Goal: Task Accomplishment & Management: Manage account settings

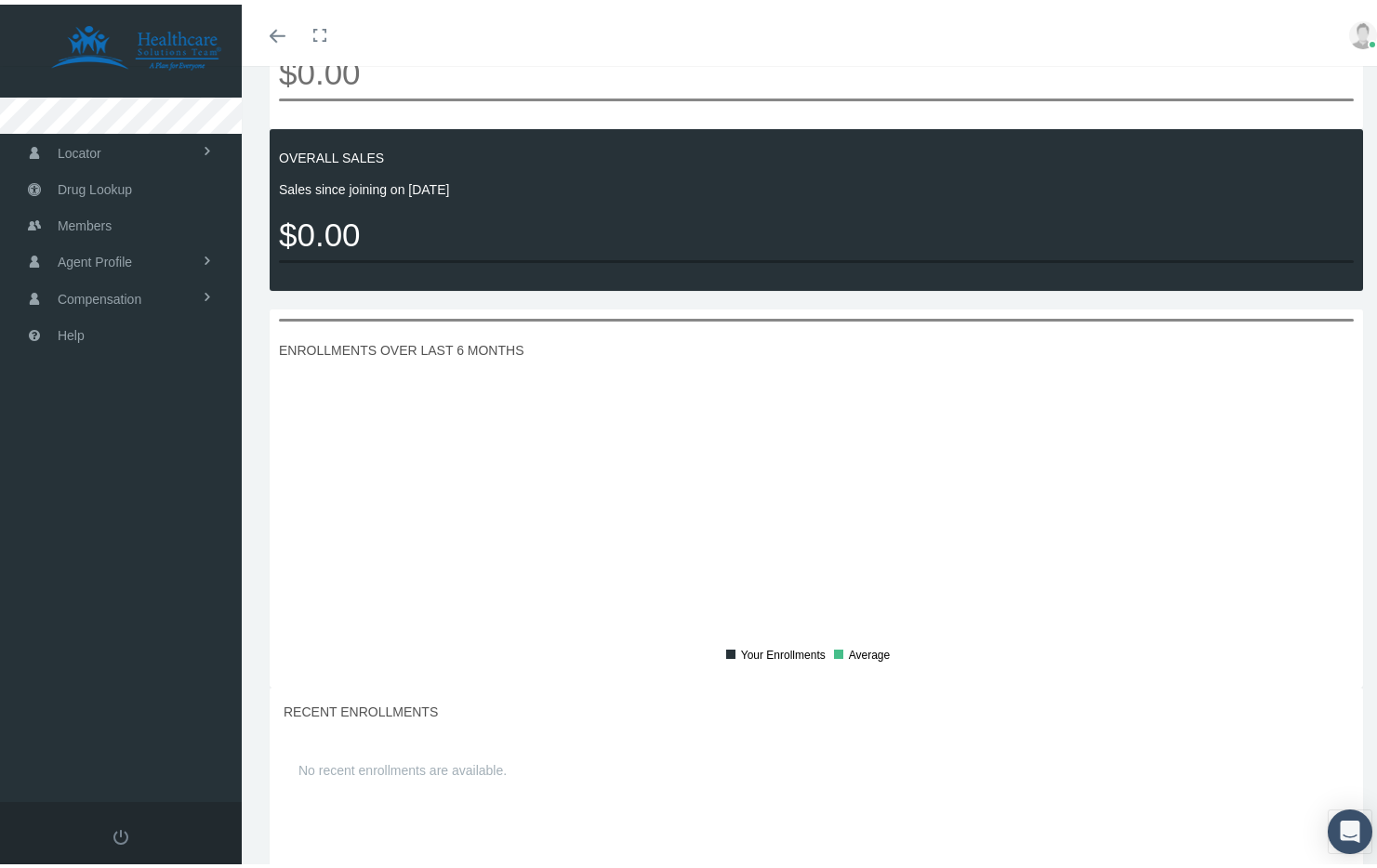
scroll to position [887, 0]
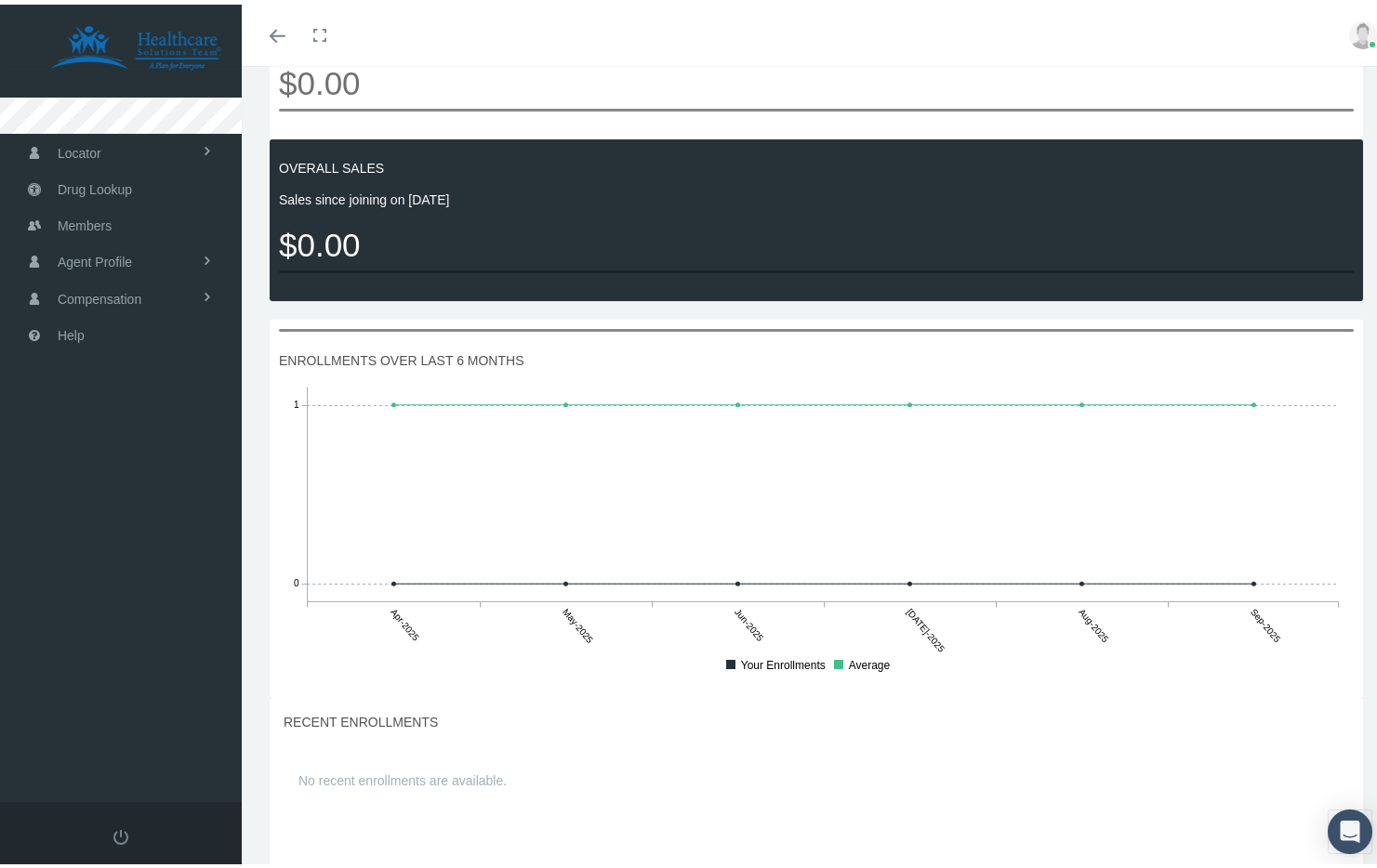
click at [584, 393] on div "ENROLLMENTS OVER LAST 6 MONTHS Apr-2025 May-2025 Jun-2025 [DATE]-2025 Aug-2025 …" at bounding box center [816, 504] width 1093 height 378
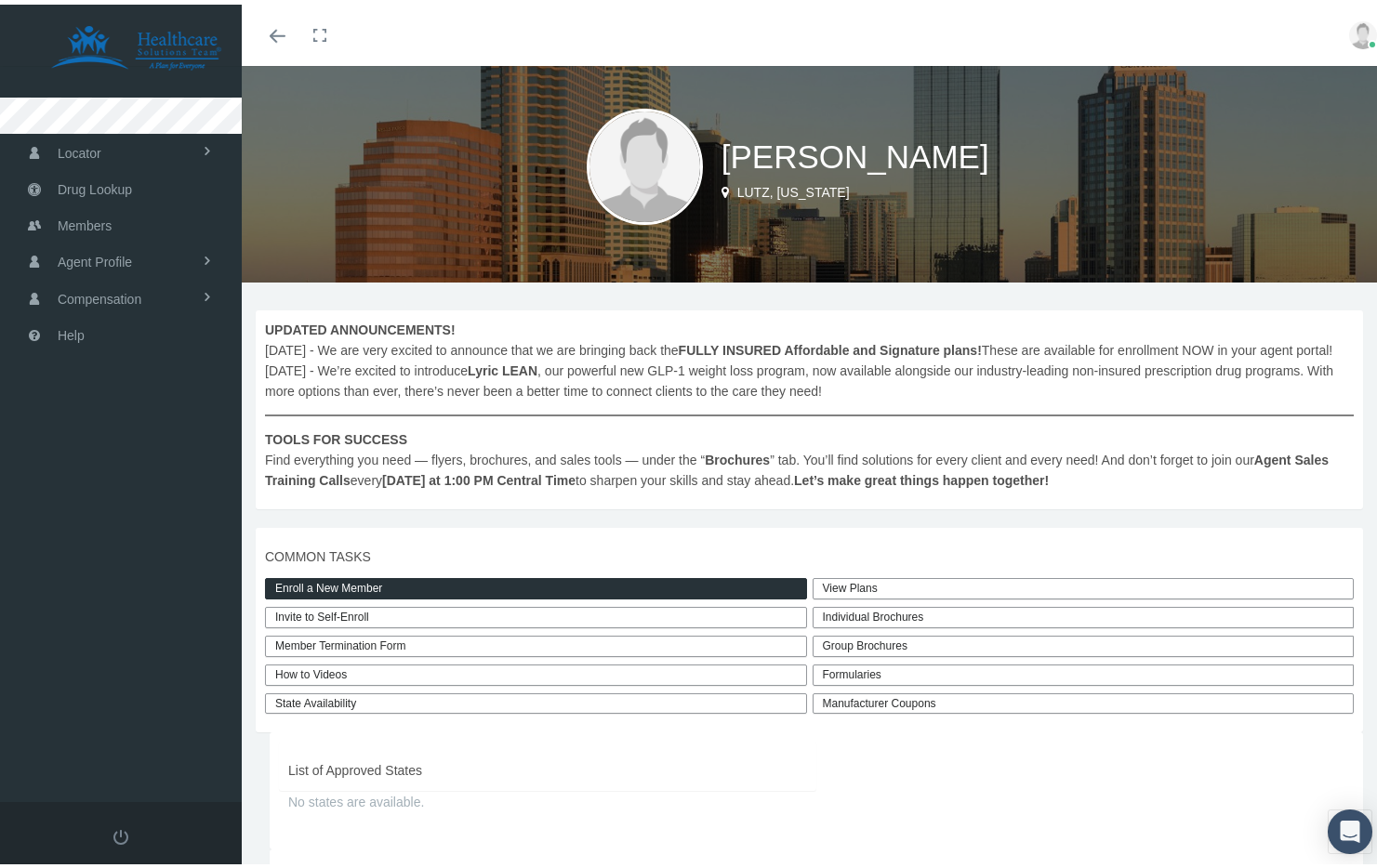
scroll to position [0, 0]
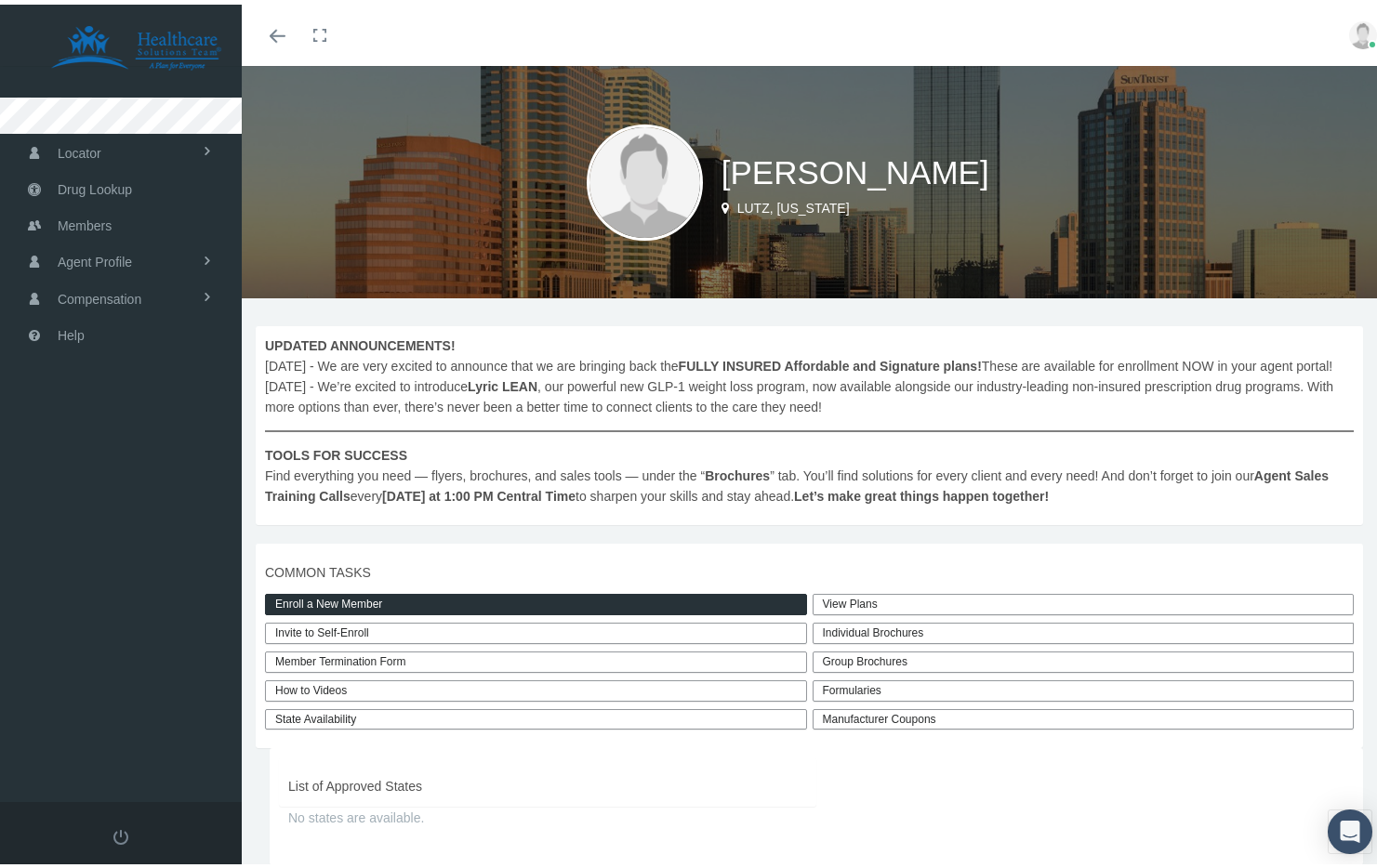
click at [752, 203] on span "LUTZ, [US_STATE]" at bounding box center [793, 203] width 113 height 15
click at [671, 182] on img at bounding box center [644, 178] width 116 height 116
click at [1351, 33] on img at bounding box center [1364, 31] width 28 height 28
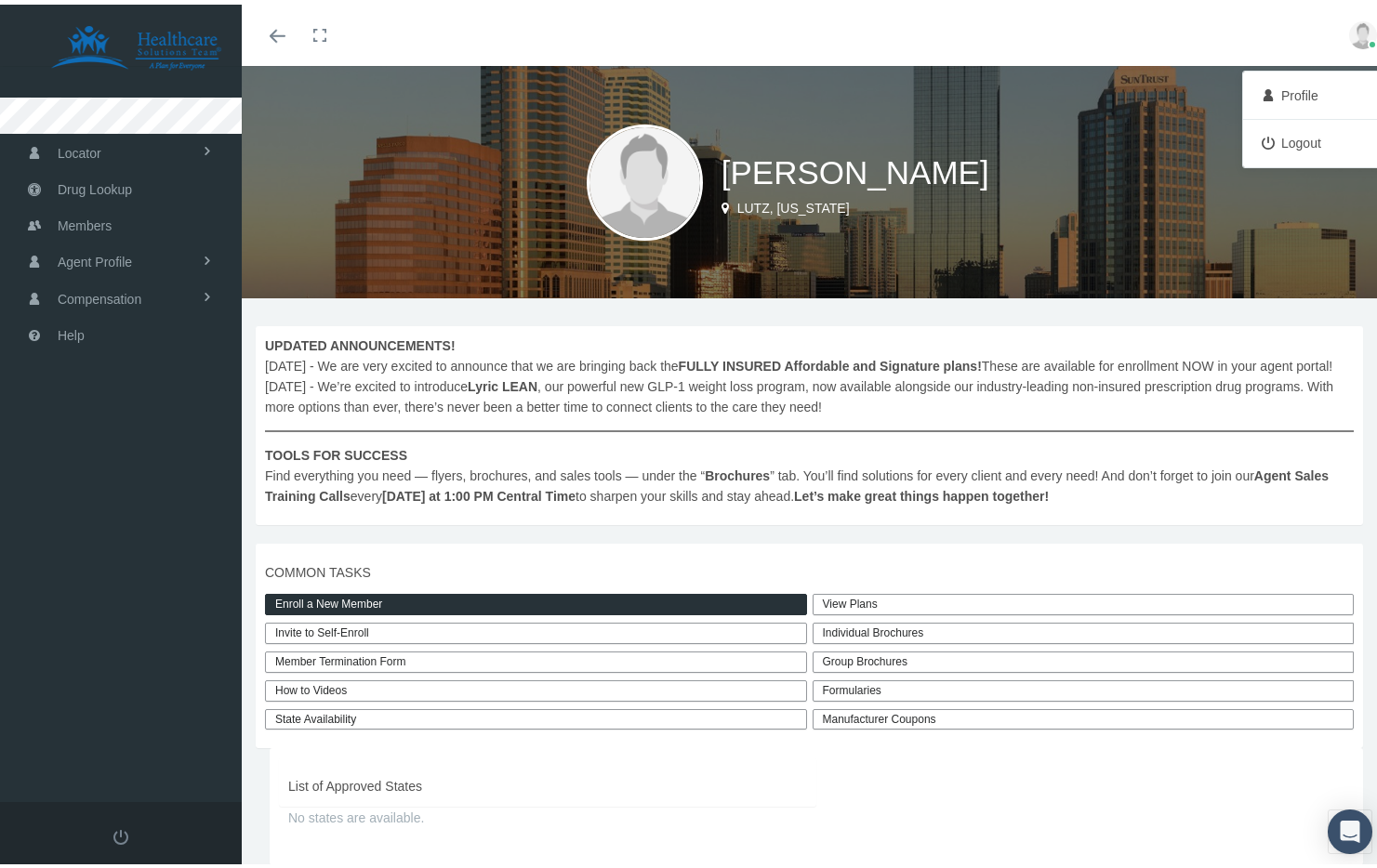
click at [1308, 93] on link "Profile" at bounding box center [1317, 91] width 138 height 35
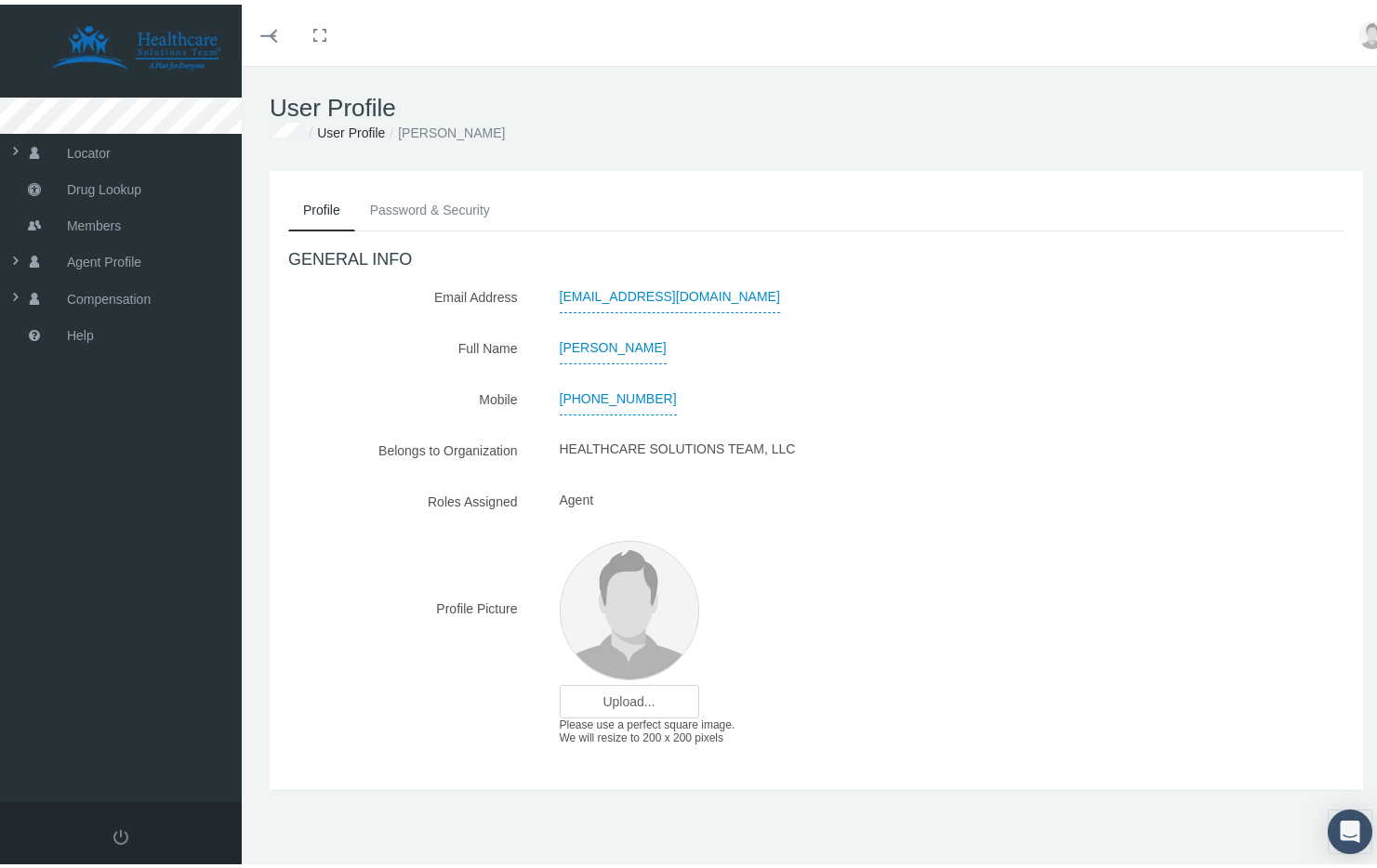
scroll to position [41, 0]
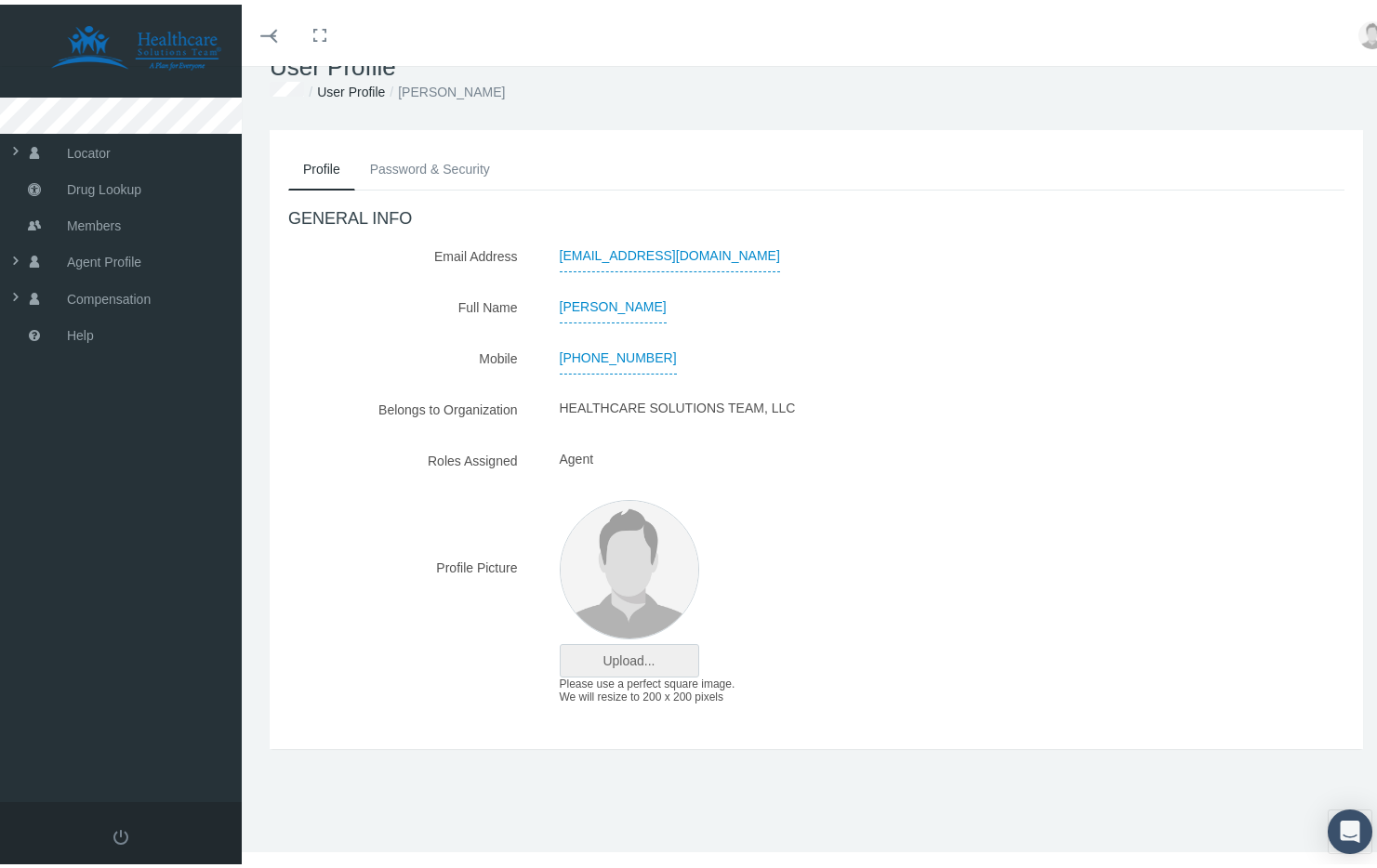
click at [635, 655] on input "file" at bounding box center [630, 656] width 138 height 31
click at [630, 666] on input "file" at bounding box center [630, 656] width 138 height 31
click at [599, 662] on input "file" at bounding box center [630, 656] width 138 height 31
type input "C:\fakepath\DSC06189.jpeg"
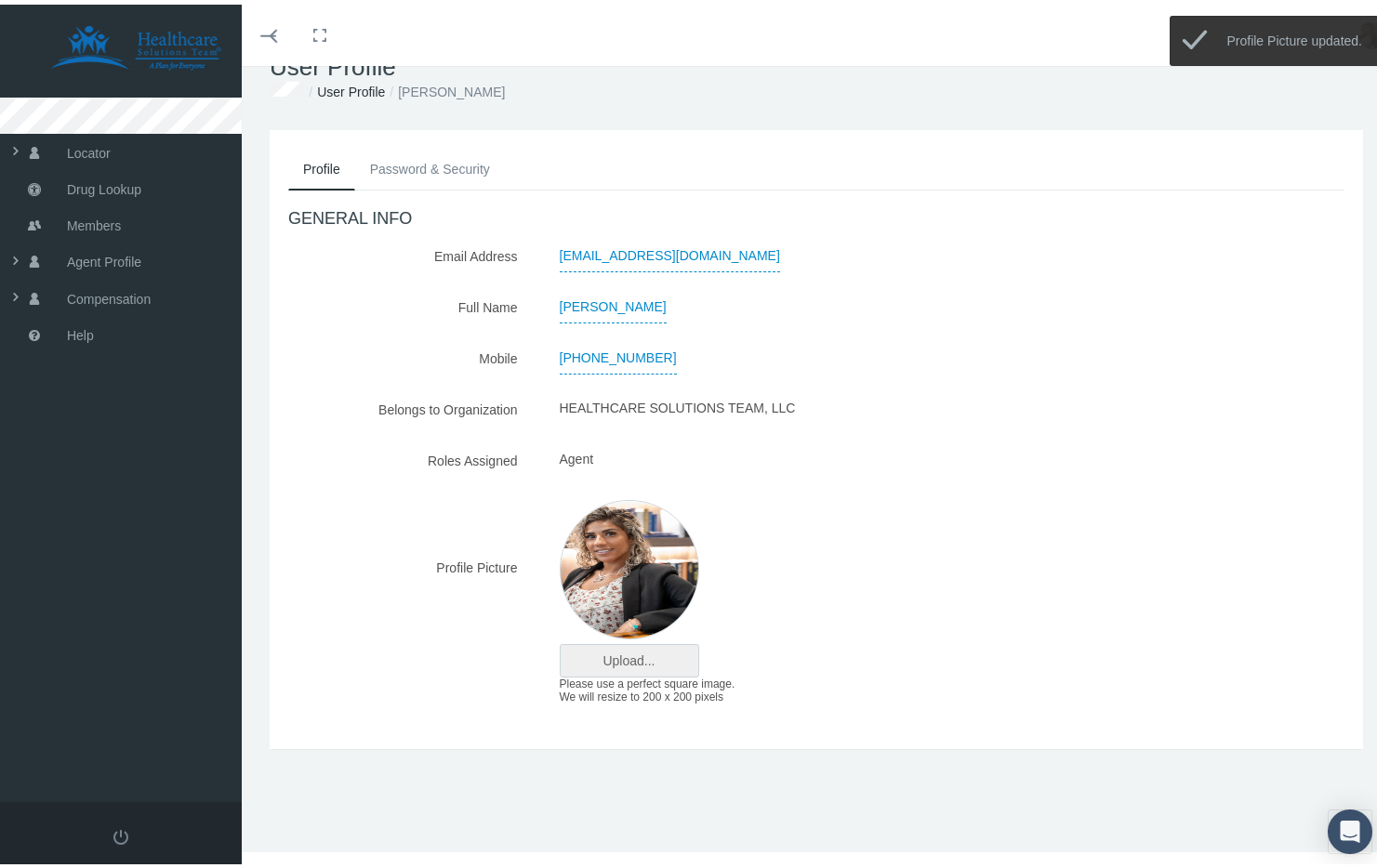
click at [585, 663] on input "file" at bounding box center [630, 656] width 138 height 31
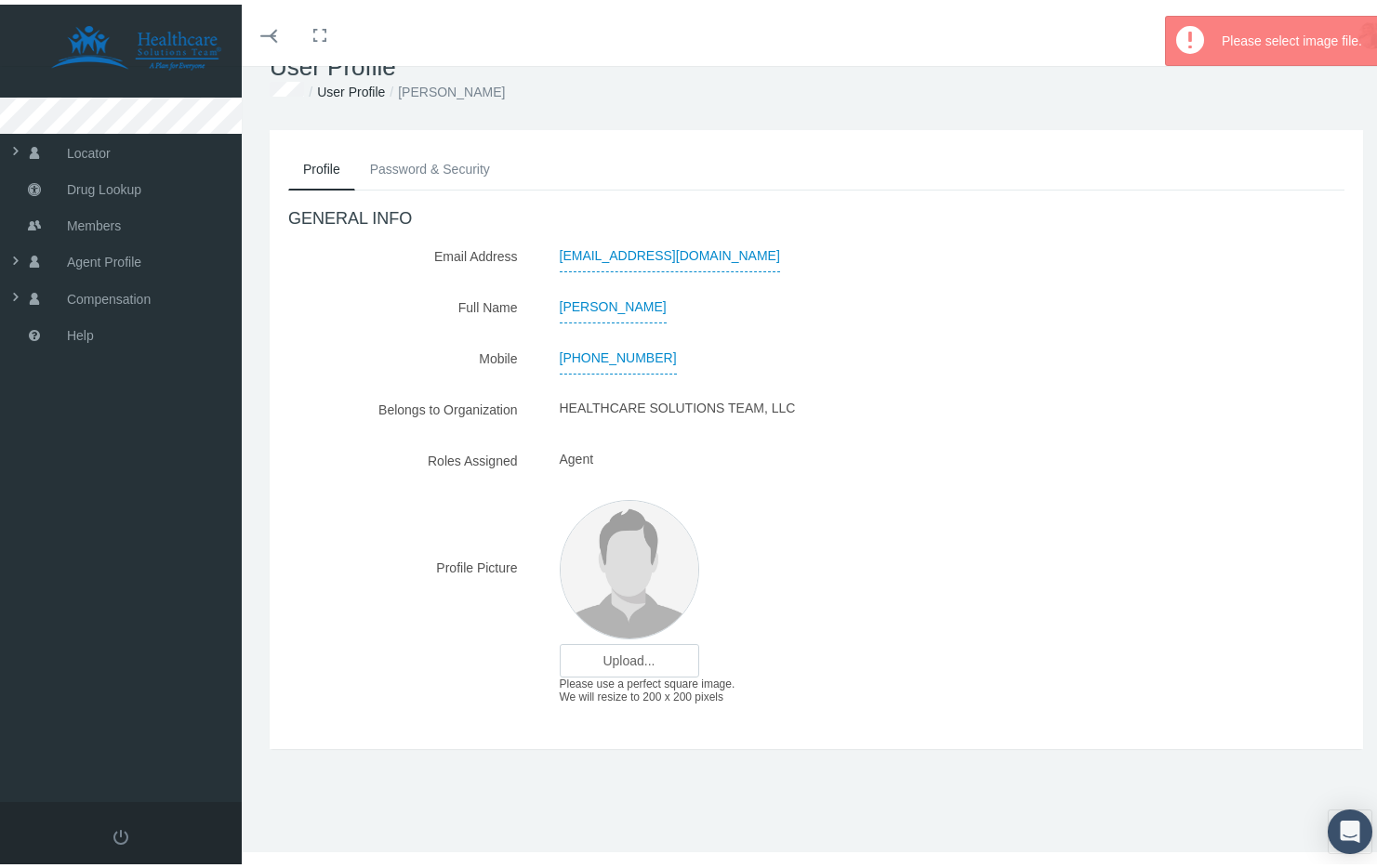
scroll to position [0, 0]
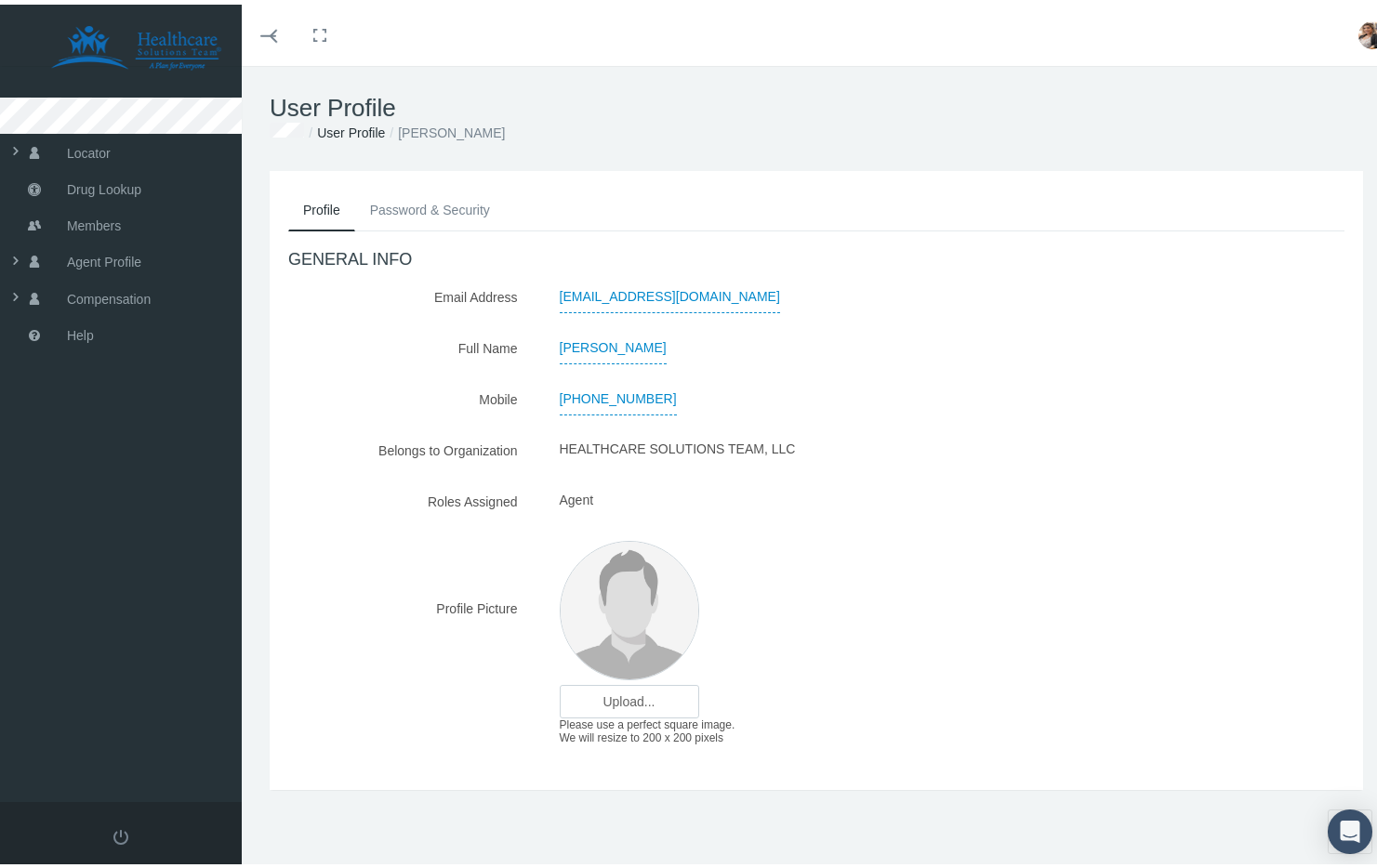
click at [417, 211] on link "Password & Security" at bounding box center [430, 205] width 149 height 41
